Goal: Task Accomplishment & Management: Manage account settings

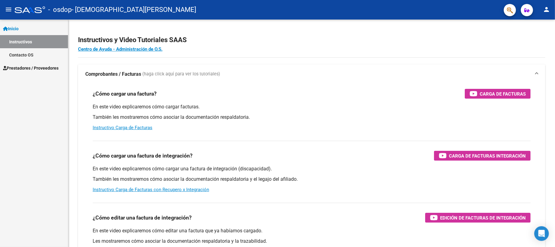
click at [25, 68] on span "Prestadores / Proveedores" at bounding box center [30, 68] width 55 height 7
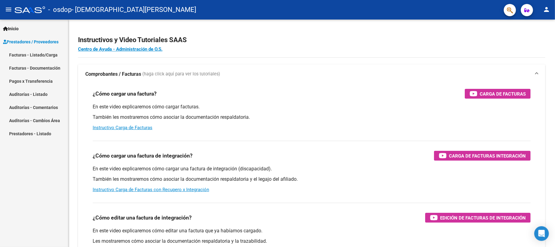
click at [23, 50] on link "Facturas - Listado/Carga" at bounding box center [34, 54] width 68 height 13
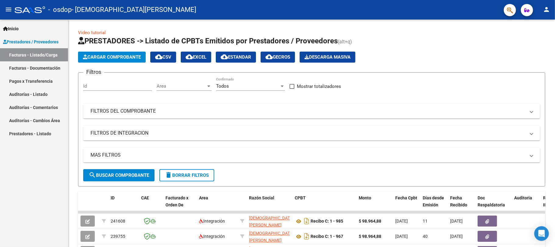
drag, startPoint x: 555, startPoint y: 102, endPoint x: 555, endPoint y: 119, distance: 17.7
click at [555, 119] on div at bounding box center [555, 123] width 0 height 247
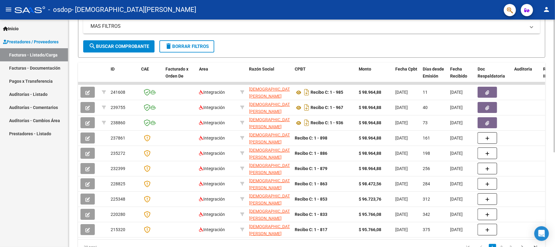
click at [555, 204] on html "menu - osdop - [PERSON_NAME] person Inicio Instructivos Contacto OS Prestadores…" at bounding box center [277, 123] width 555 height 247
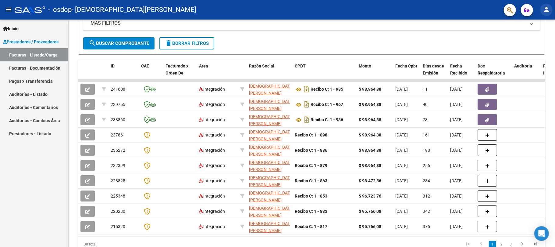
click at [546, 11] on mat-icon "person" at bounding box center [546, 9] width 7 height 7
click at [535, 37] on button "exit_to_app Salir" at bounding box center [533, 40] width 37 height 15
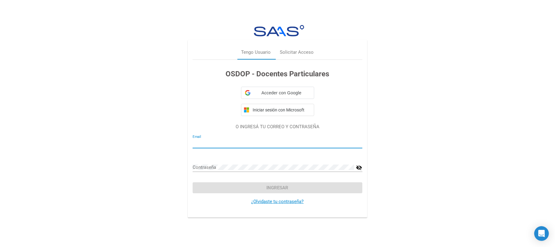
type input "[EMAIL_ADDRESS][DOMAIN_NAME]"
